Goal: Transaction & Acquisition: Purchase product/service

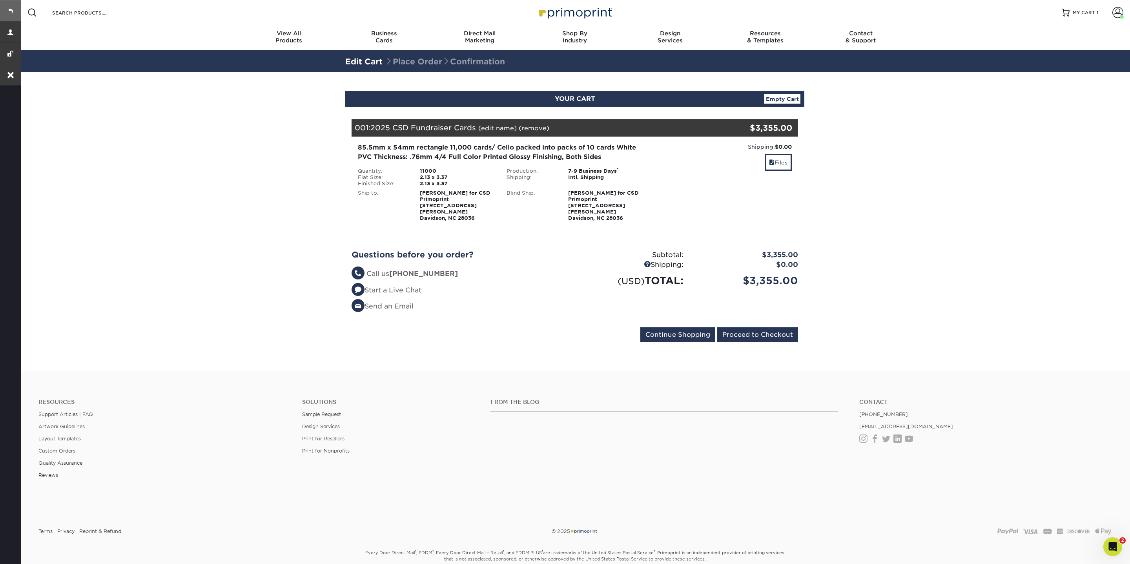
click at [15, 9] on link at bounding box center [10, 10] width 21 height 21
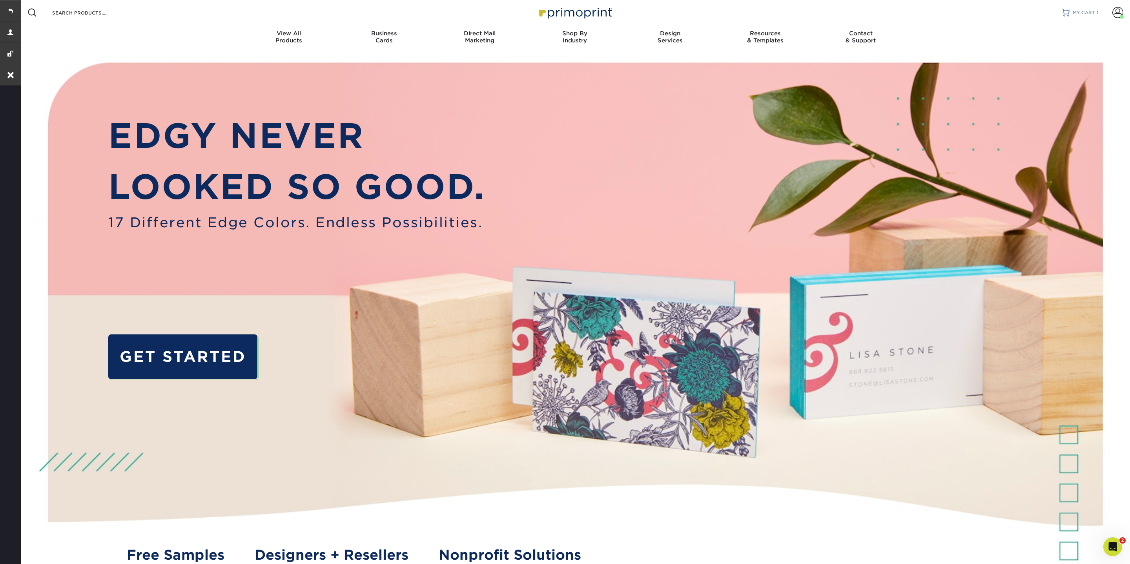
click at [1076, 13] on span "MY CART" at bounding box center [1083, 12] width 22 height 7
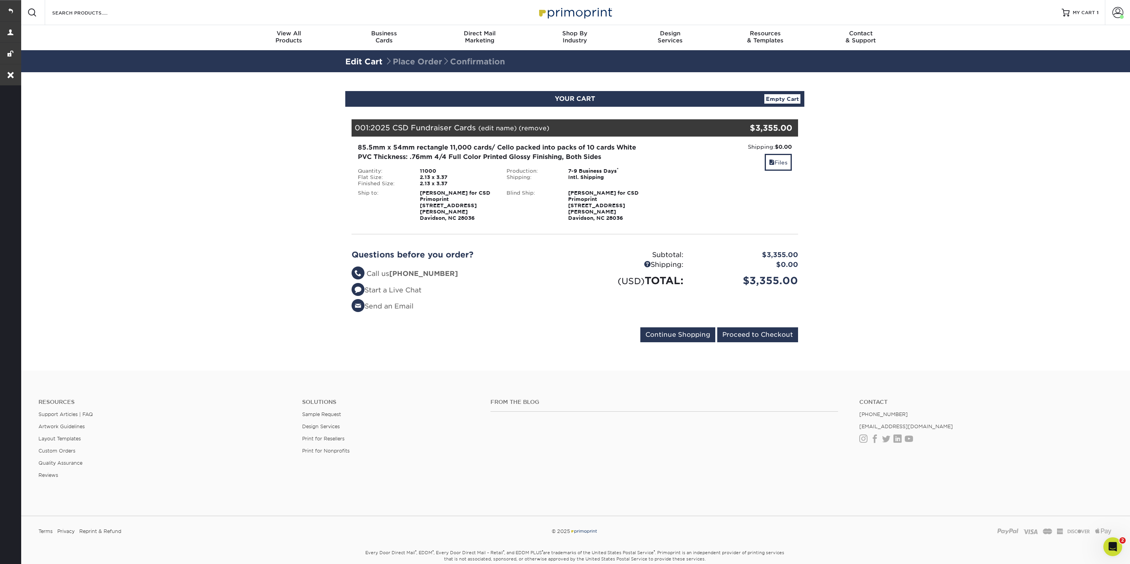
click at [539, 128] on link "(remove)" at bounding box center [533, 127] width 31 height 7
click at [677, 128] on link "Yes" at bounding box center [678, 127] width 11 height 7
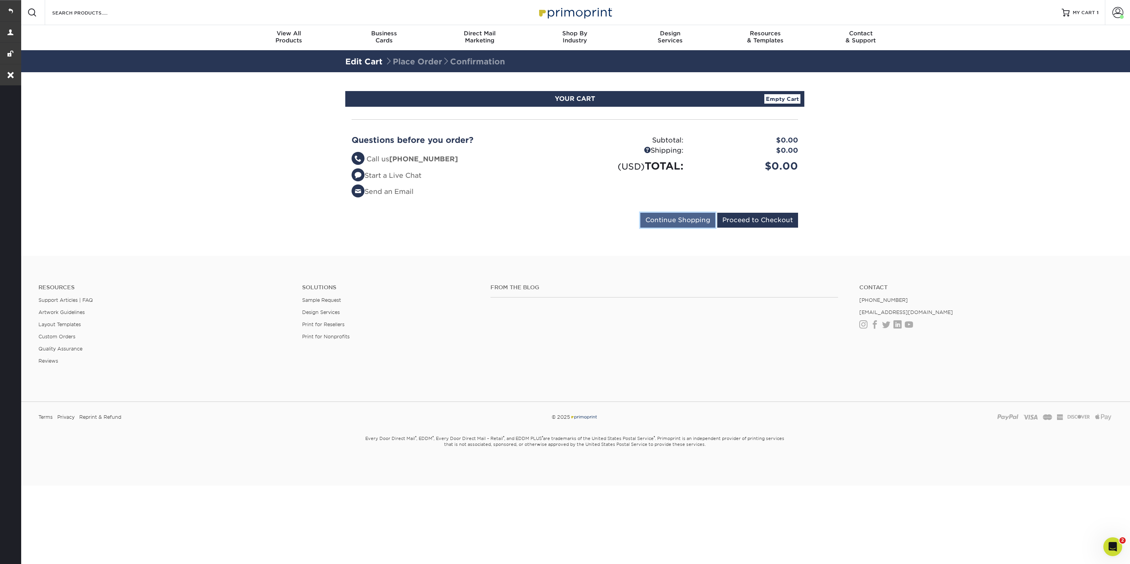
click at [682, 218] on input "Continue Shopping" at bounding box center [677, 220] width 75 height 15
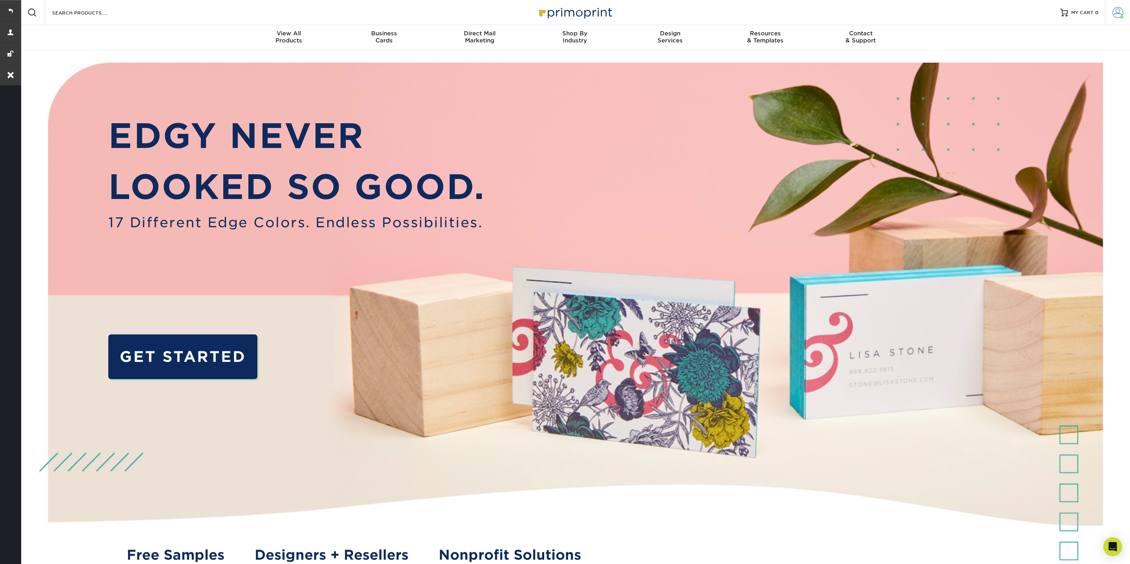
click at [1112, 17] on span at bounding box center [1117, 12] width 11 height 11
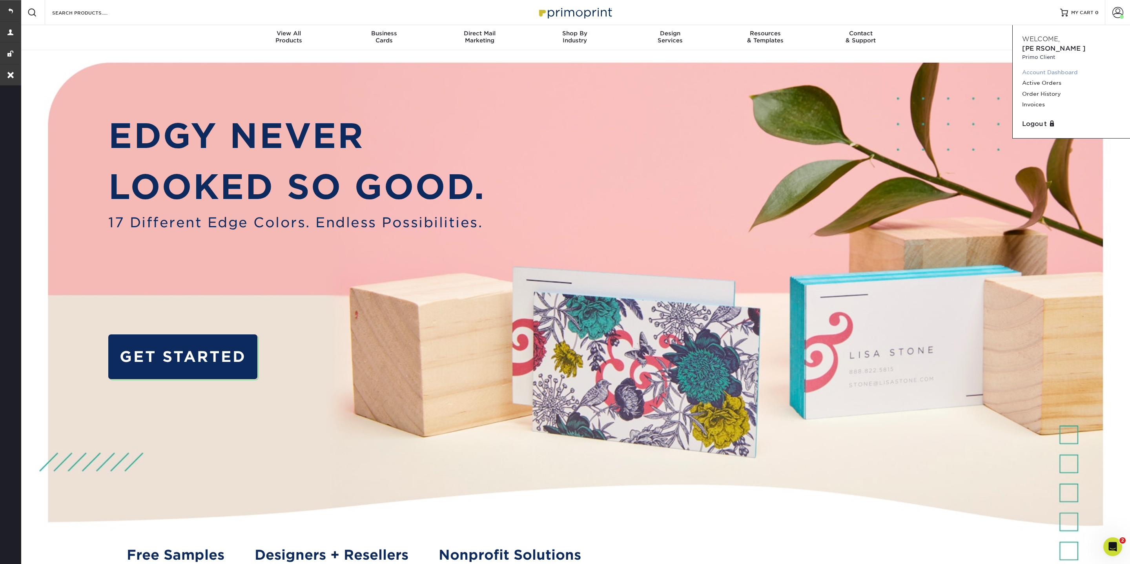
click at [1029, 67] on link "Account Dashboard" at bounding box center [1071, 72] width 98 height 11
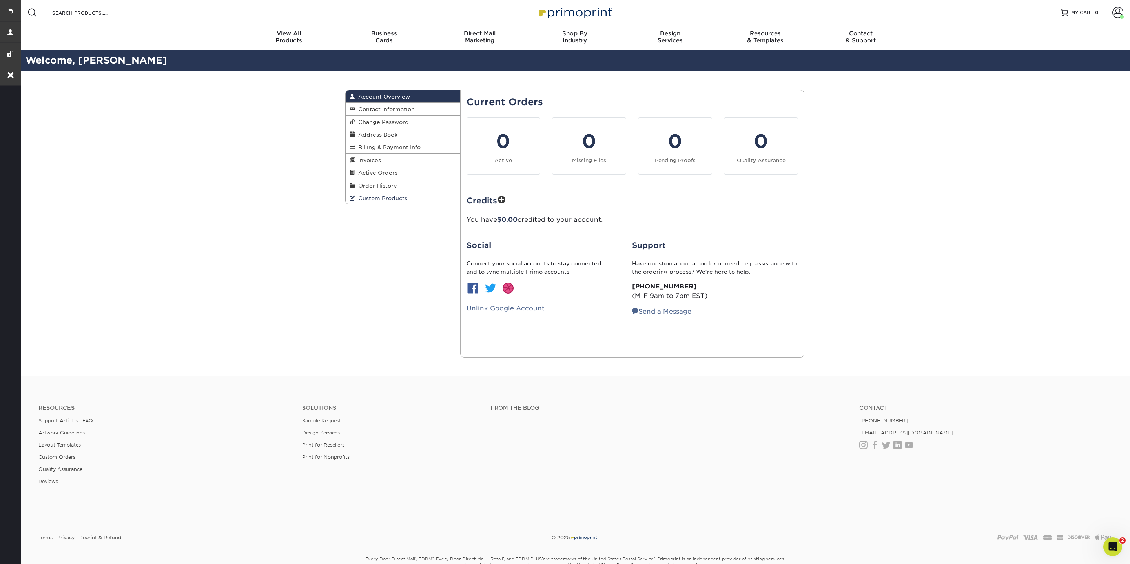
click at [411, 199] on link "Custom Products" at bounding box center [403, 198] width 115 height 12
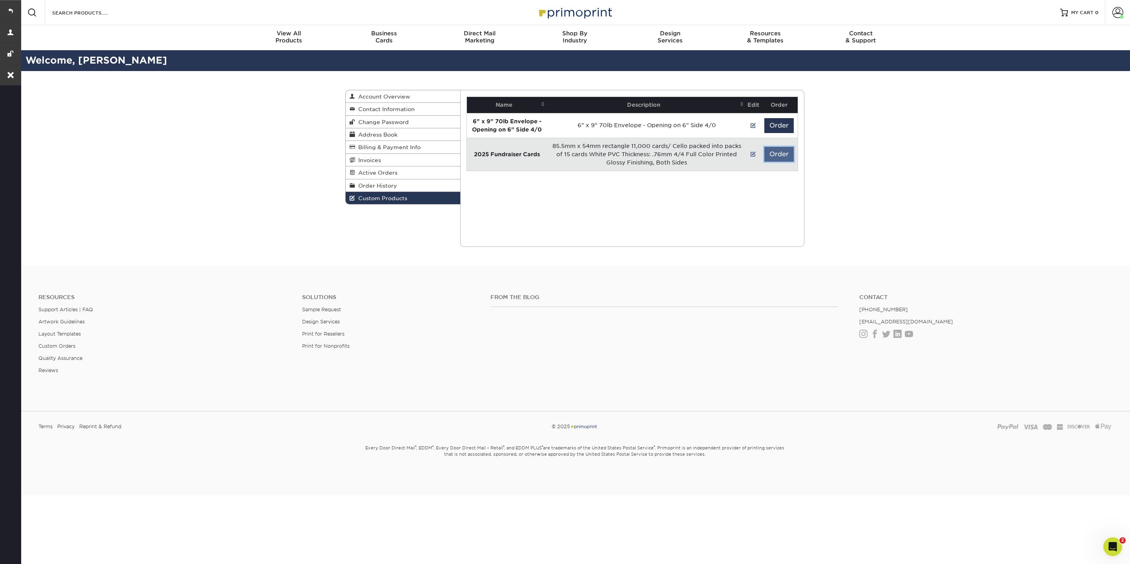
click at [777, 158] on button "Order" at bounding box center [778, 154] width 29 height 15
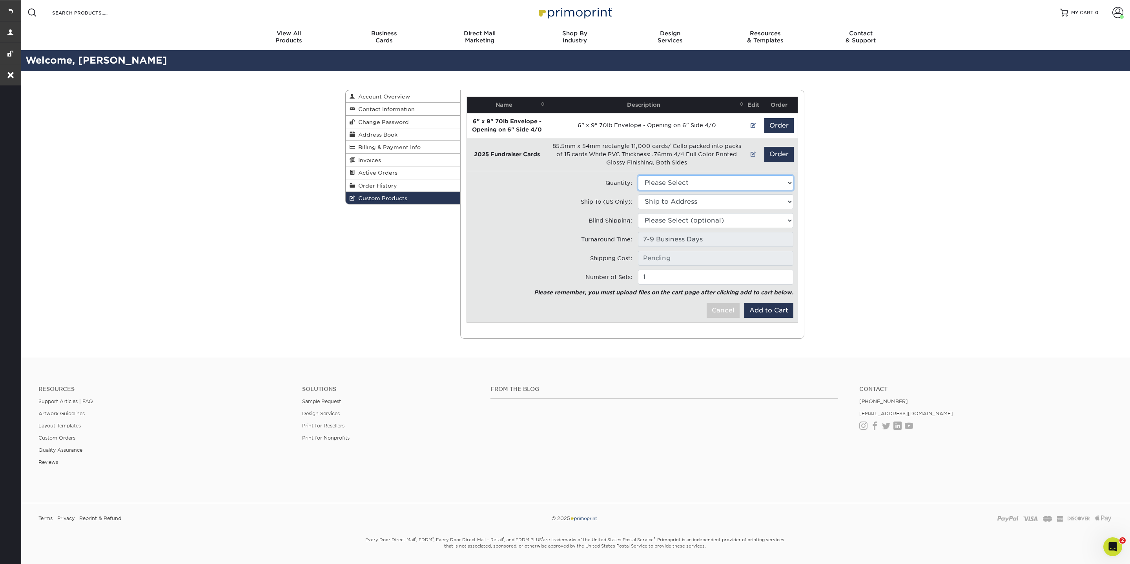
click at [674, 184] on select "Please Select 11000 - $3355.00" at bounding box center [715, 182] width 155 height 15
select select "0"
click at [638, 175] on select "Please Select 11000 - $3355.00" at bounding box center [715, 182] width 155 height 15
type input "Intl. Shipping: $0.00"
click at [658, 202] on select "Ship to Address 404 Armour St, Davidson, NC 18609 Boulder Rock Loop, Davidson, …" at bounding box center [715, 201] width 155 height 15
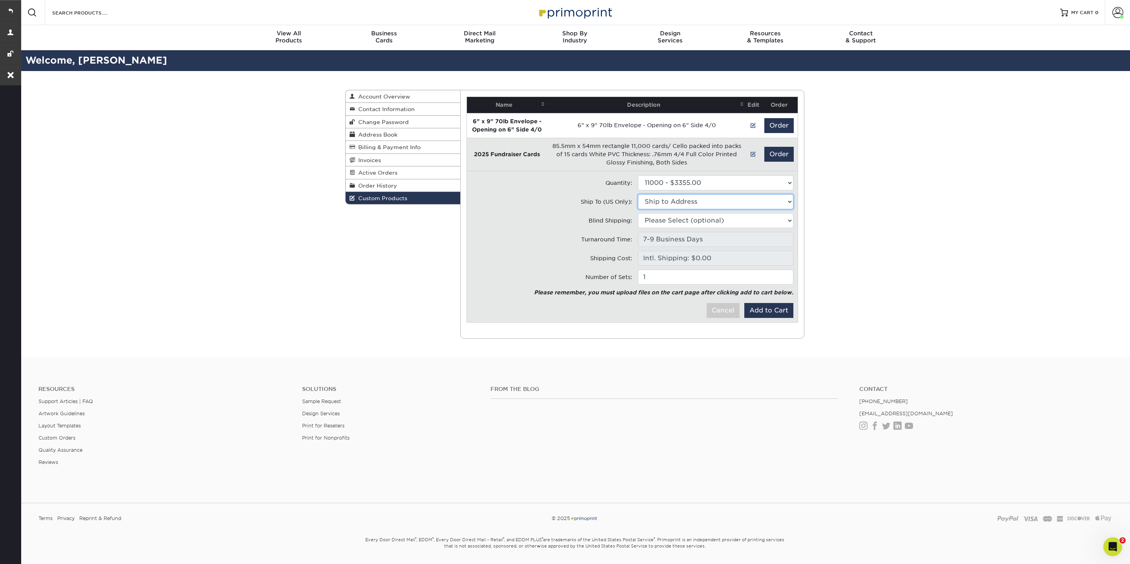
select select "275787"
click at [638, 194] on select "Ship to Address 404 Armour Street • 404 Armour St, Davidson, NC Boulder • 18609…" at bounding box center [715, 201] width 155 height 15
click at [665, 219] on select "Please Select (optional) 404 Armour St, Davidson, NC 18609 Boulder Rock Loop, D…" at bounding box center [715, 220] width 155 height 15
select select "275787"
click at [638, 213] on select "Please Select (optional) 404 Armour Street • 404 Armour St, Davidson, NC Boulde…" at bounding box center [715, 220] width 155 height 15
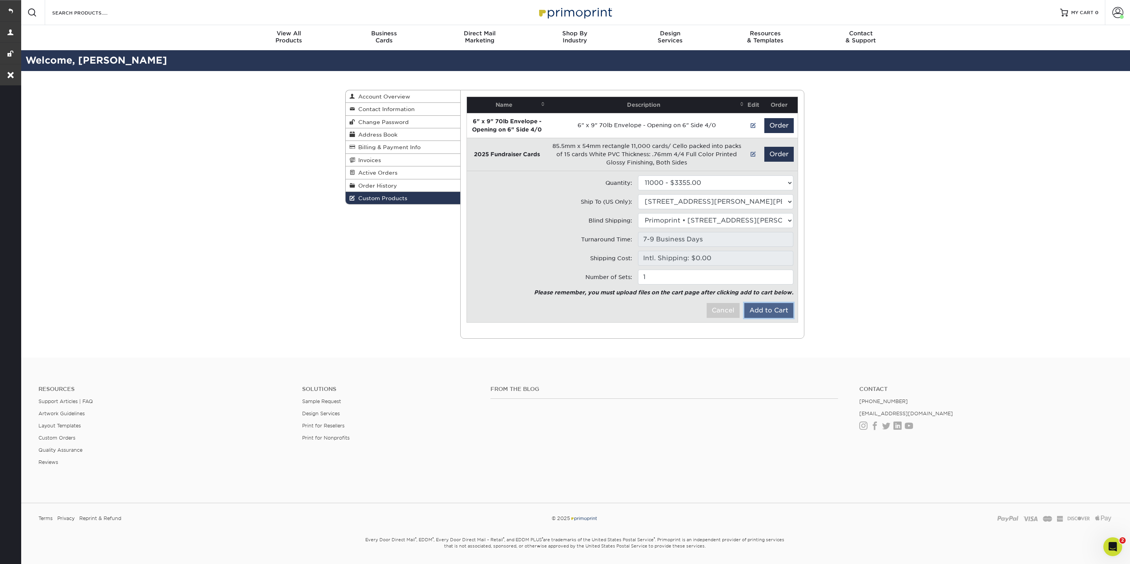
click at [773, 310] on button "Add to Cart" at bounding box center [768, 310] width 49 height 15
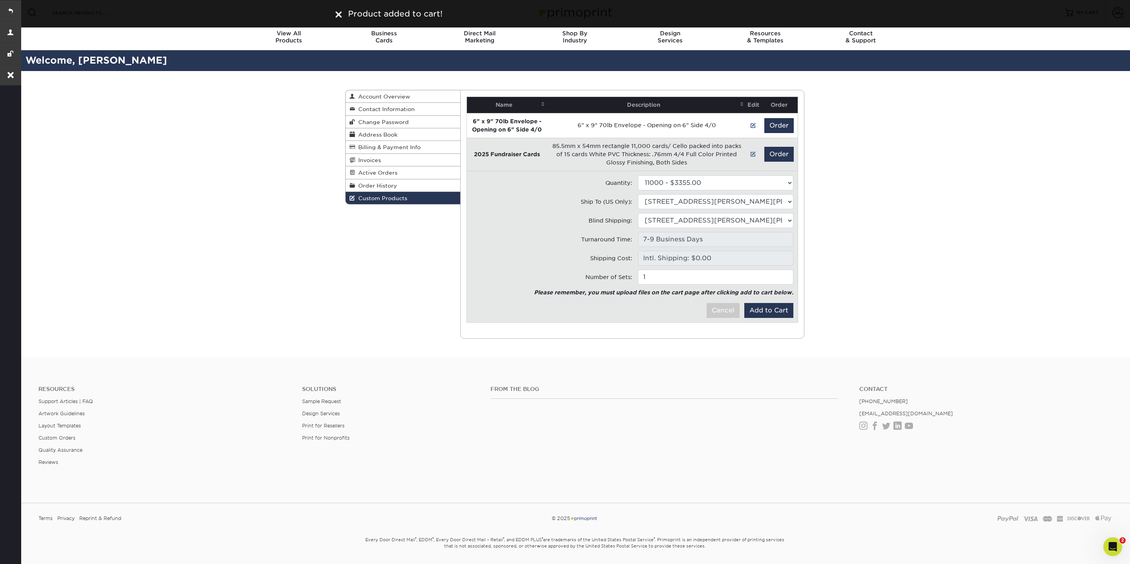
click at [336, 15] on img at bounding box center [338, 14] width 6 height 6
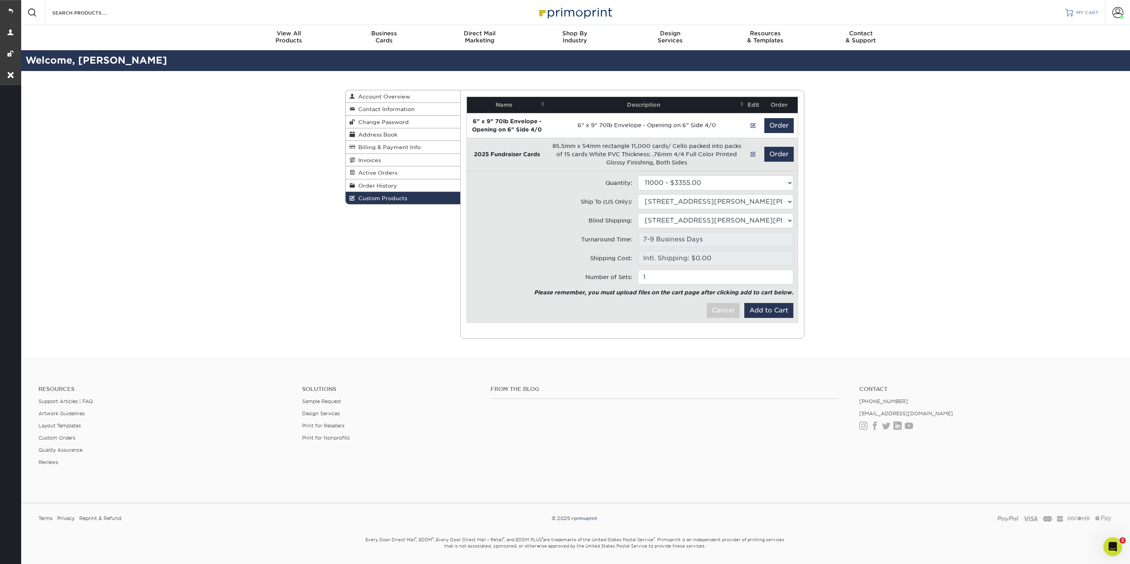
click at [1090, 10] on span "MY CART" at bounding box center [1087, 12] width 22 height 7
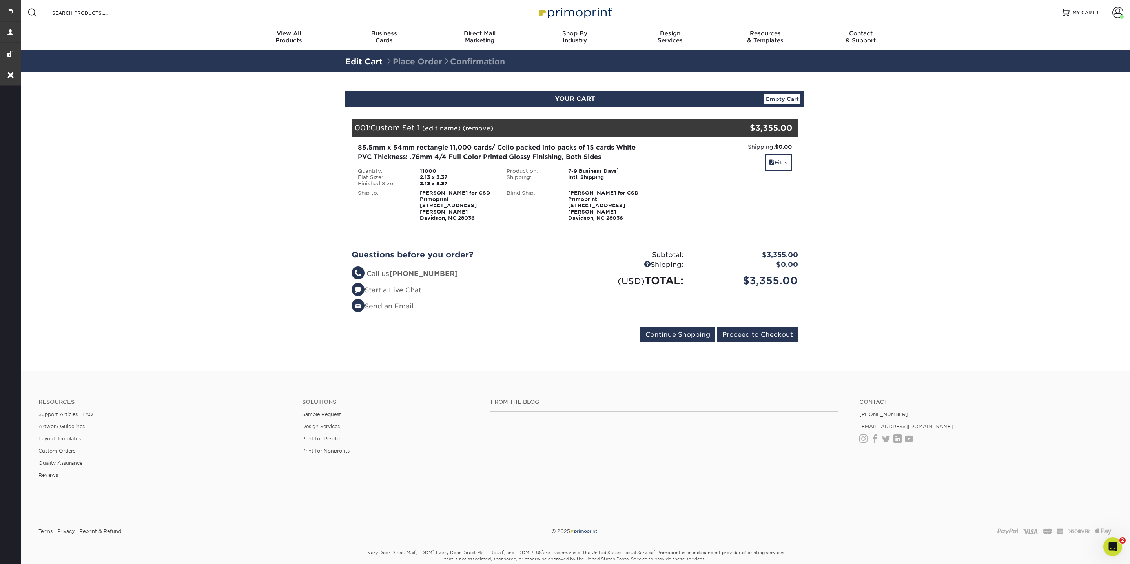
click at [448, 127] on link "(edit name)" at bounding box center [441, 127] width 38 height 7
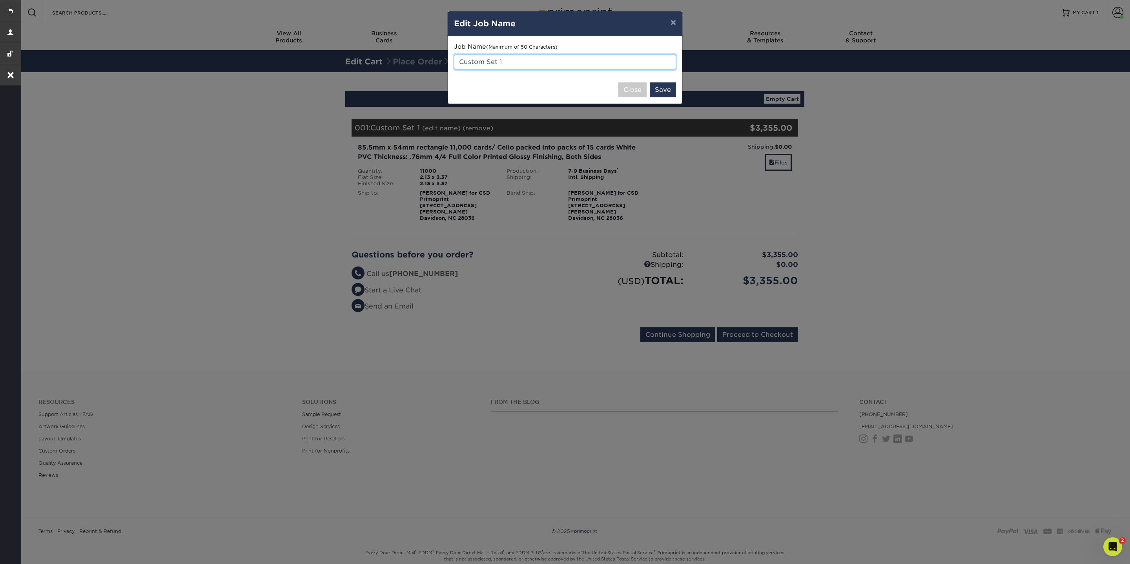
click at [516, 62] on input "Custom Set 1" at bounding box center [565, 62] width 222 height 15
type input "C"
type input "2025 CSD Fundraiser Cards"
click at [665, 84] on button "Save" at bounding box center [662, 89] width 26 height 15
